Goal: Navigation & Orientation: Find specific page/section

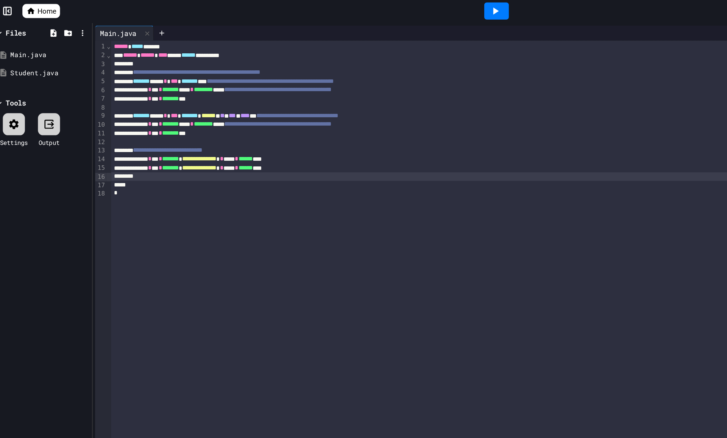
click at [31, 10] on icon at bounding box center [30, 8] width 6 height 5
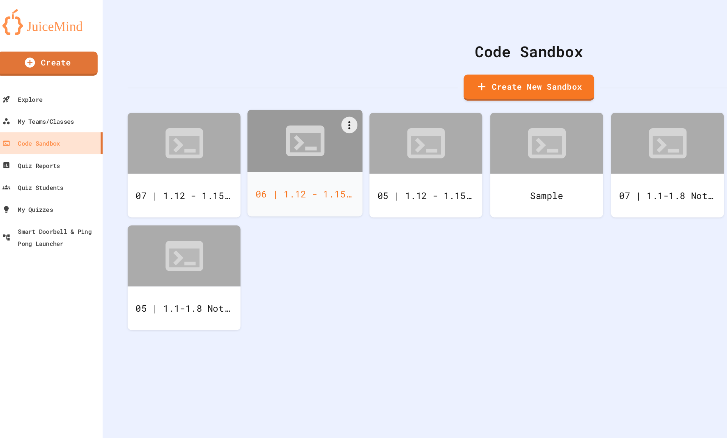
click at [243, 139] on div "06 | 1.12 - 1.15 Notes" at bounding box center [236, 148] width 87 height 34
